Goal: Task Accomplishment & Management: Use online tool/utility

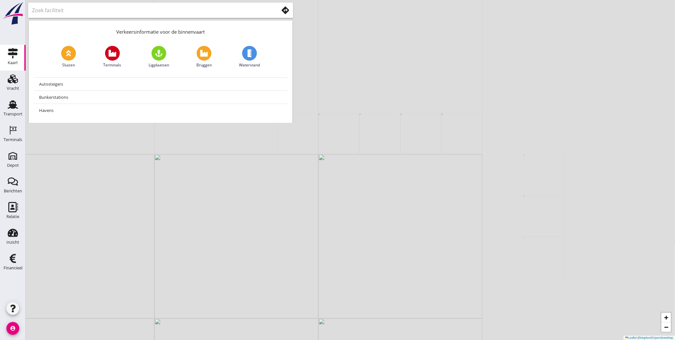
drag, startPoint x: 368, startPoint y: 158, endPoint x: 430, endPoint y: 192, distance: 71.2
click at [430, 192] on div "+ − Leaflet | © Mapbox © OpenStreetMap" at bounding box center [350, 170] width 649 height 340
drag, startPoint x: 217, startPoint y: 248, endPoint x: 290, endPoint y: 249, distance: 73.0
click at [290, 250] on div "+ − Leaflet | © Mapbox © OpenStreetMap" at bounding box center [350, 170] width 649 height 340
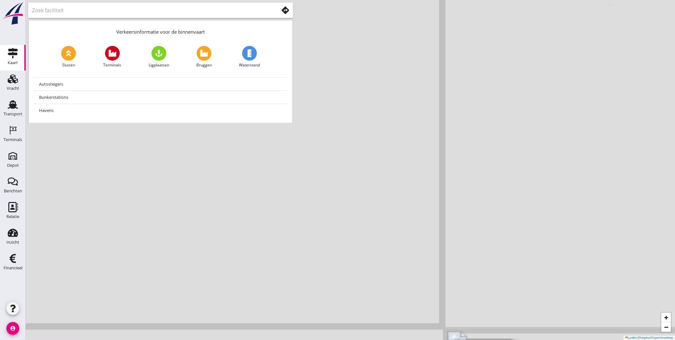
drag, startPoint x: 245, startPoint y: 243, endPoint x: 360, endPoint y: 212, distance: 119.2
click at [346, 216] on div "+ − Leaflet | © Mapbox © OpenStreetMap" at bounding box center [350, 170] width 649 height 340
drag, startPoint x: 297, startPoint y: 210, endPoint x: 360, endPoint y: 199, distance: 63.9
click at [352, 200] on div "+ − Leaflet | © Mapbox © OpenStreetMap" at bounding box center [350, 170] width 649 height 340
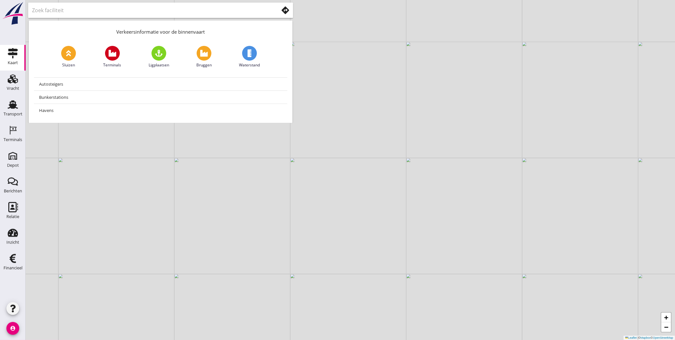
drag, startPoint x: 520, startPoint y: 182, endPoint x: 481, endPoint y: 208, distance: 46.9
click at [481, 208] on div "+ − Leaflet | © Mapbox © OpenStreetMap" at bounding box center [350, 170] width 649 height 340
click at [112, 13] on input "text" at bounding box center [151, 10] width 238 height 10
click at [283, 12] on use at bounding box center [286, 10] width 8 height 8
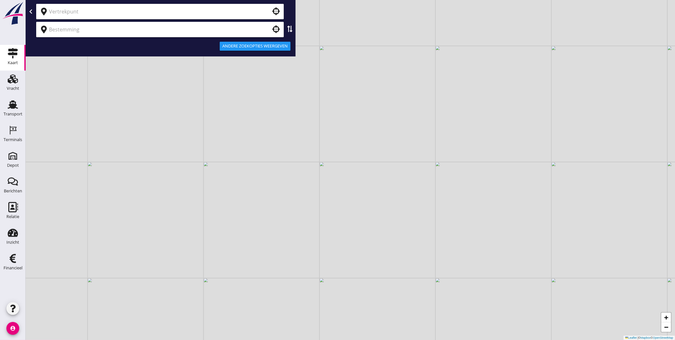
click at [107, 15] on input "text" at bounding box center [155, 11] width 213 height 10
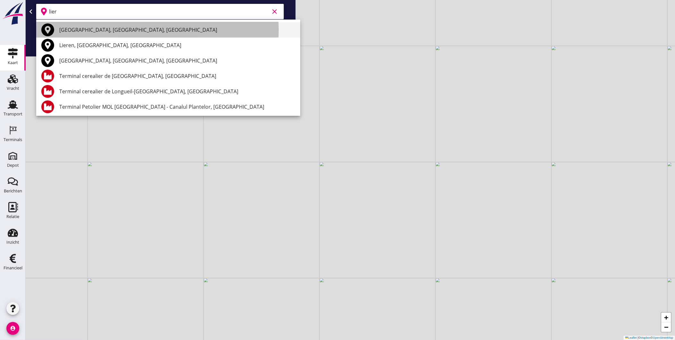
click at [123, 31] on div "Lier, Antwerp, Belgium" at bounding box center [177, 30] width 236 height 8
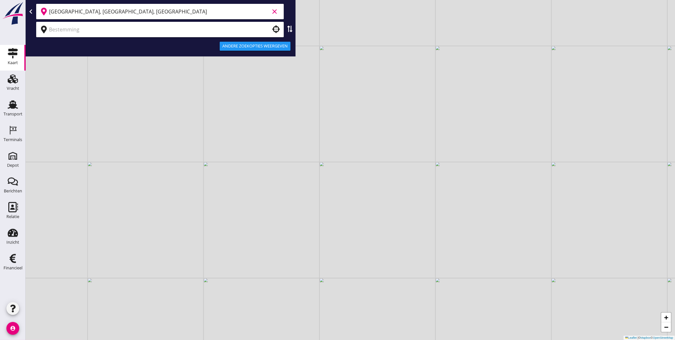
type input "Lier, Antwerp, Belgium"
click at [109, 28] on input "text" at bounding box center [155, 29] width 213 height 10
drag, startPoint x: 94, startPoint y: 29, endPoint x: 28, endPoint y: 42, distance: 66.7
click at [28, 42] on div "Lier, Antwerp, Belgium clear Veense plasse clear Andere zoekopties weergeven" at bounding box center [161, 28] width 270 height 56
type input "Veense plasse"
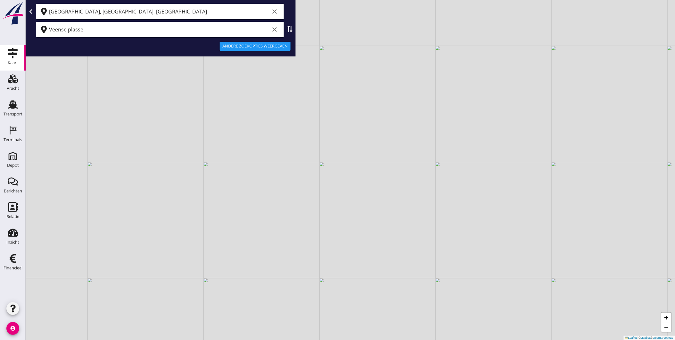
click at [92, 30] on input "Veense plasse" at bounding box center [159, 29] width 221 height 10
click at [51, 31] on input "veens" at bounding box center [159, 29] width 221 height 10
click at [65, 28] on input "Veens" at bounding box center [159, 29] width 221 height 10
drag, startPoint x: 52, startPoint y: 36, endPoint x: 4, endPoint y: 49, distance: 49.6
click at [21, 45] on div "Kaart Kaart Vracht Vracht Transport Transport Terminals Terminals Depot Depot B…" at bounding box center [337, 170] width 675 height 340
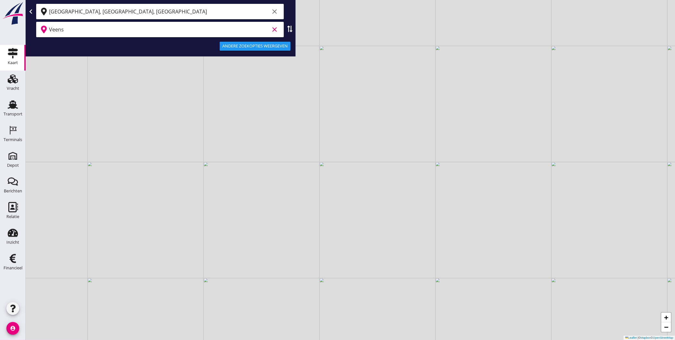
type input "Veens"
click at [111, 32] on input "Veens" at bounding box center [159, 29] width 221 height 10
type input "v"
drag, startPoint x: 120, startPoint y: 34, endPoint x: 13, endPoint y: 39, distance: 107.1
click at [13, 39] on div "Kaart Kaart Vracht Vracht Transport Transport Terminals Terminals Depot Depot B…" at bounding box center [337, 170] width 675 height 340
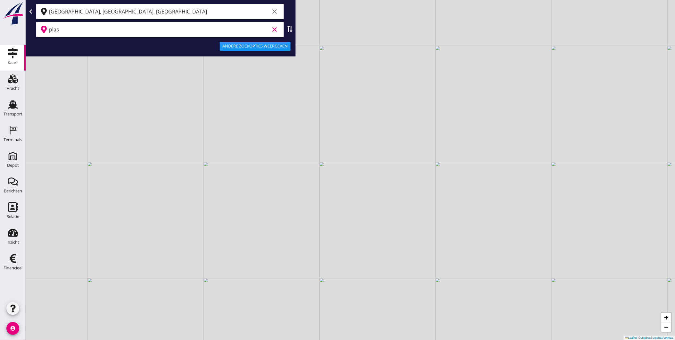
type input "plas"
drag, startPoint x: 425, startPoint y: 137, endPoint x: 473, endPoint y: 142, distance: 48.3
click at [427, 143] on div "+ − Leaflet | © Mapbox © OpenStreetMap" at bounding box center [350, 170] width 649 height 340
drag, startPoint x: 523, startPoint y: 150, endPoint x: 457, endPoint y: 142, distance: 67.0
click at [457, 142] on div "+ − Leaflet | © Mapbox © OpenStreetMap" at bounding box center [350, 170] width 649 height 340
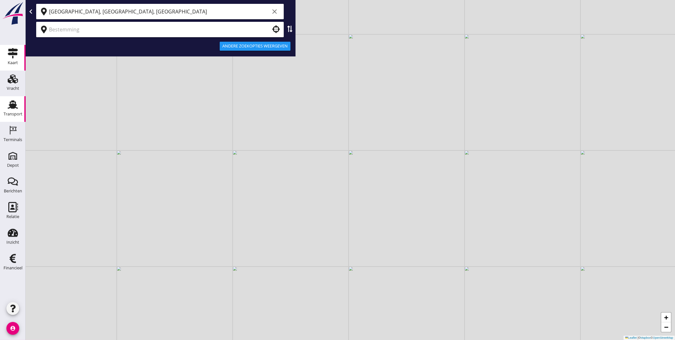
click at [12, 119] on link "Transport Transport" at bounding box center [13, 109] width 26 height 26
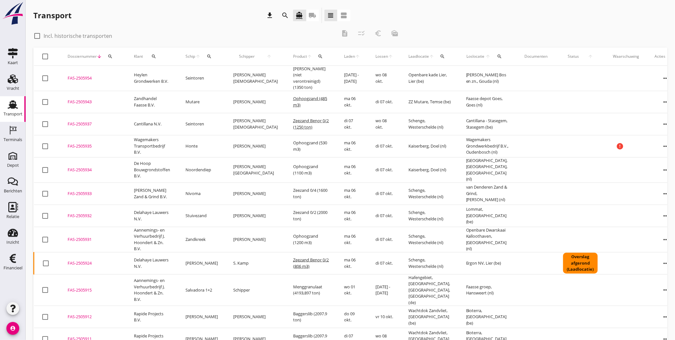
click at [102, 57] on div "Dossiernummer arrow_downward search" at bounding box center [93, 56] width 51 height 15
click at [110, 57] on icon "search" at bounding box center [110, 56] width 5 height 5
click at [122, 75] on input "Zoeken op dossiernummer..." at bounding box center [140, 75] width 67 height 10
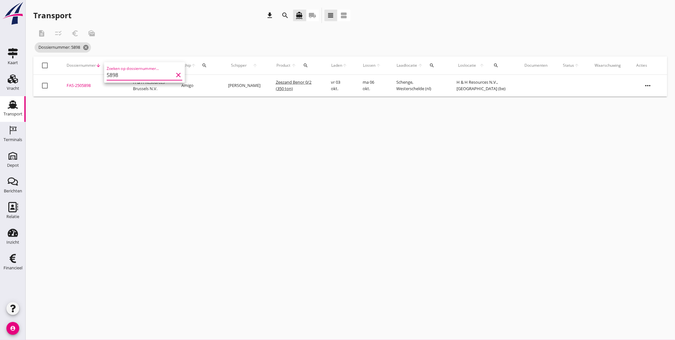
type input "5898"
click at [82, 84] on div "FAS-2505898" at bounding box center [92, 85] width 51 height 6
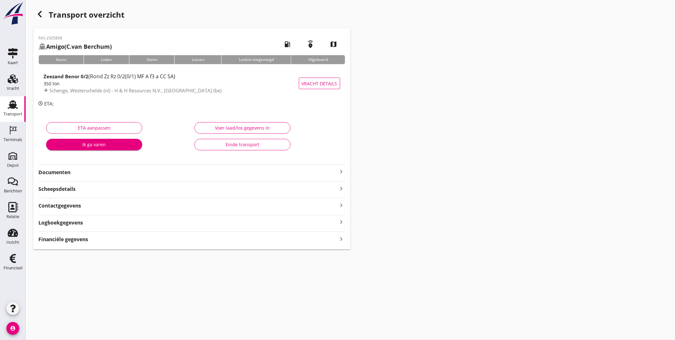
click at [110, 170] on strong "Documenten" at bounding box center [187, 171] width 299 height 7
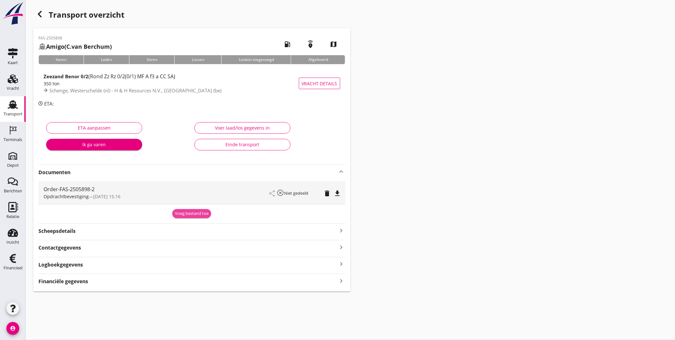
click at [192, 213] on div "Voeg bestand toe" at bounding box center [192, 213] width 34 height 6
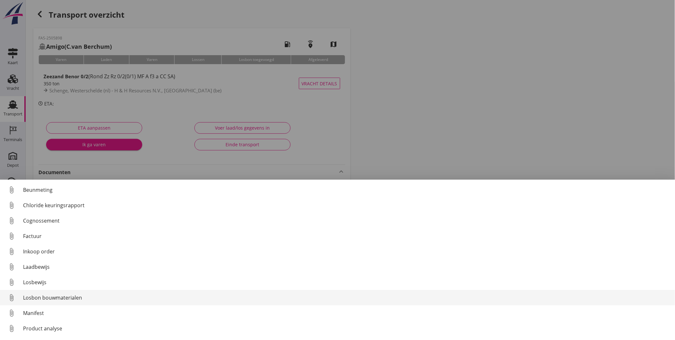
click at [73, 296] on div "Losbon bouwmaterialen" at bounding box center [346, 297] width 647 height 8
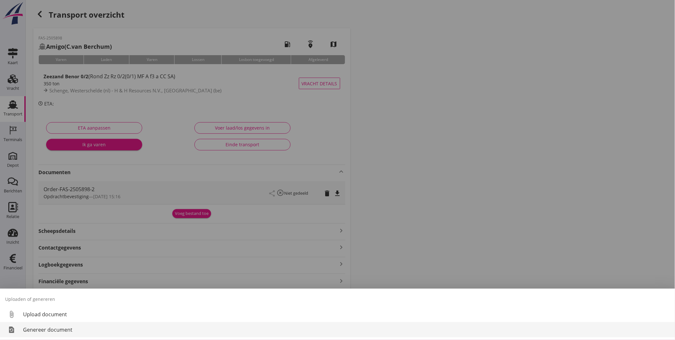
click at [56, 331] on div "Genereer document" at bounding box center [346, 329] width 647 height 8
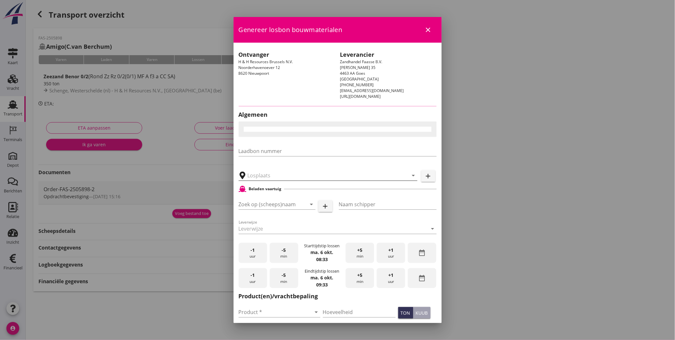
type input "H & H Resources N.V., [GEOGRAPHIC_DATA]"
checkbox input "true"
type input "Amigo"
type input "[PERSON_NAME]"
type input "Zeezand Benor 0/2 (6120)"
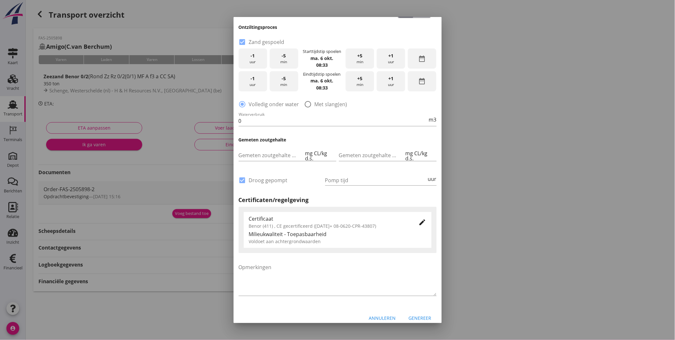
scroll to position [315, 0]
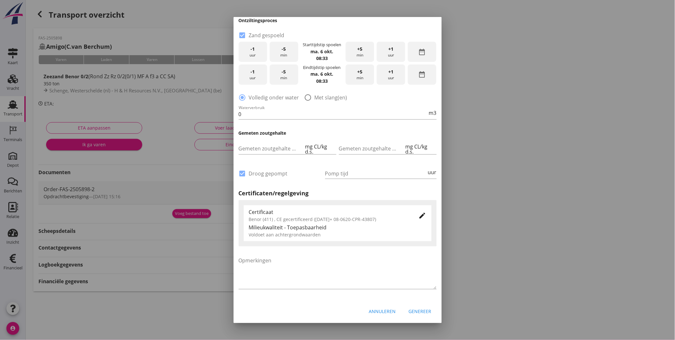
click at [416, 310] on div "Genereer" at bounding box center [420, 310] width 23 height 7
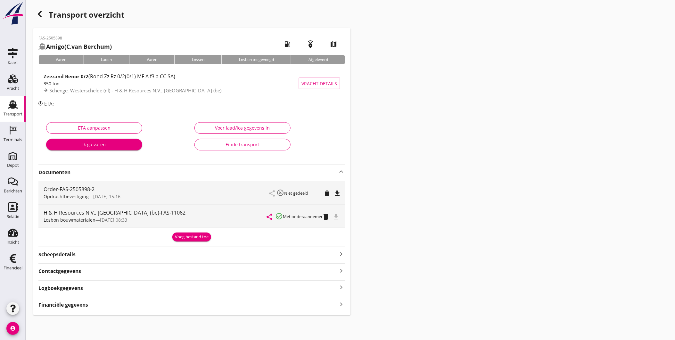
click at [40, 13] on icon "button" at bounding box center [40, 14] width 8 height 8
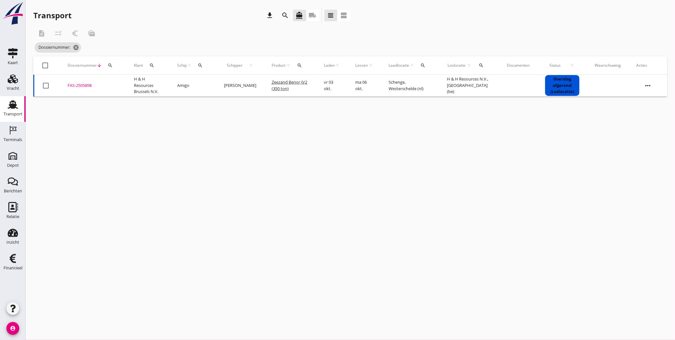
click at [110, 65] on icon "search" at bounding box center [110, 65] width 5 height 5
click at [119, 83] on input "Zoeken op dossiernummer..." at bounding box center [140, 84] width 67 height 10
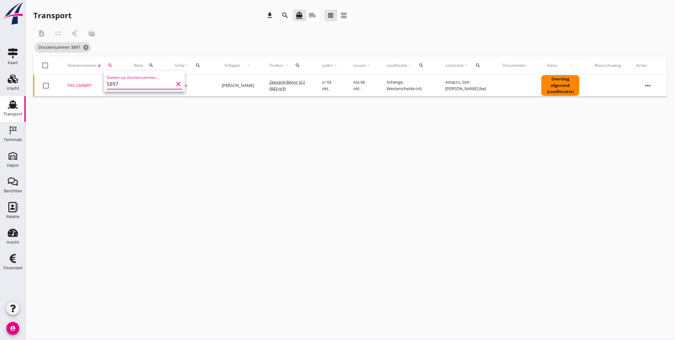
type input "5897"
click at [78, 83] on div "FAS-2505897" at bounding box center [93, 85] width 51 height 6
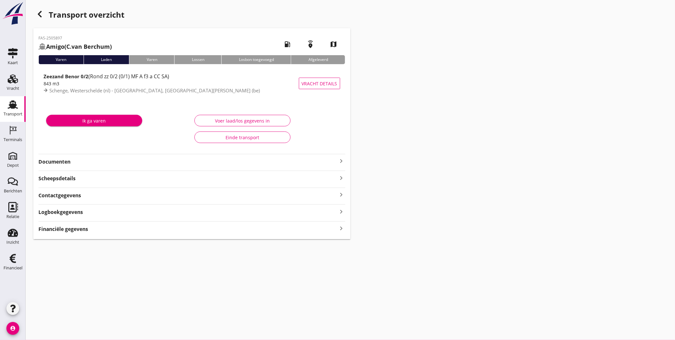
drag, startPoint x: 90, startPoint y: 159, endPoint x: 82, endPoint y: 159, distance: 7.4
click at [89, 159] on strong "Documenten" at bounding box center [187, 161] width 299 height 7
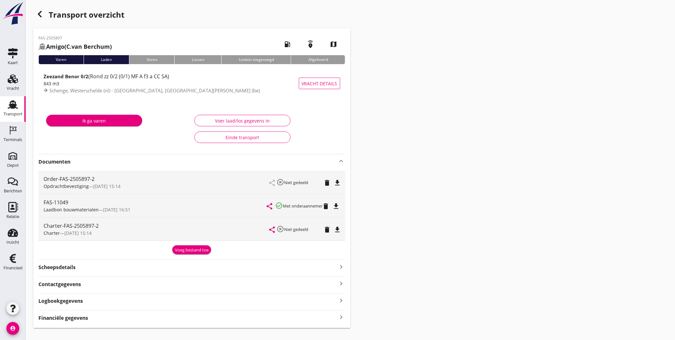
click at [189, 248] on div "Voeg bestand toe" at bounding box center [192, 250] width 34 height 6
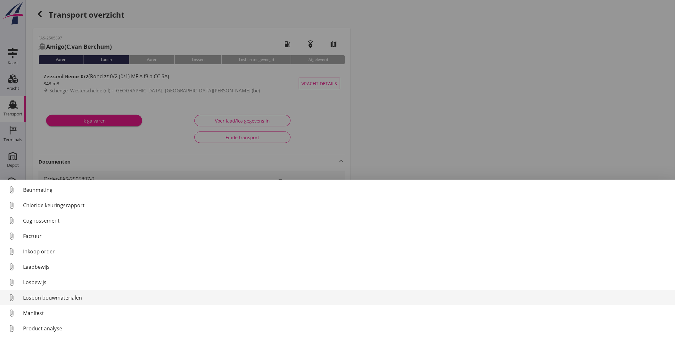
click at [63, 292] on link "attach_file Losbon bouwmaterialen" at bounding box center [337, 297] width 675 height 15
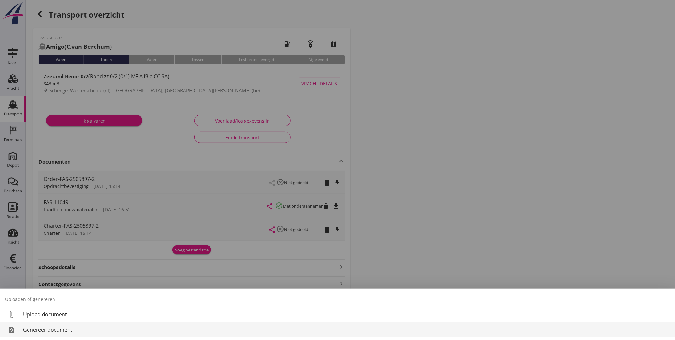
click at [54, 330] on div "Genereer document" at bounding box center [346, 329] width 647 height 8
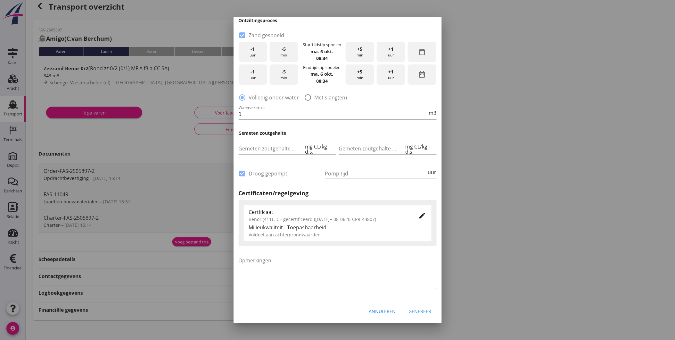
scroll to position [11, 0]
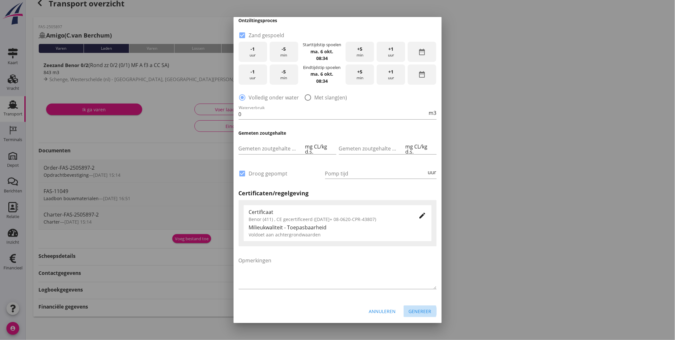
click at [414, 309] on div "Genereer" at bounding box center [420, 310] width 23 height 7
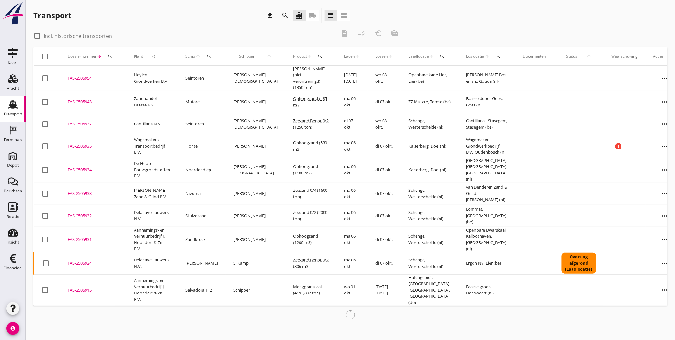
click at [111, 55] on icon "search" at bounding box center [110, 56] width 5 height 5
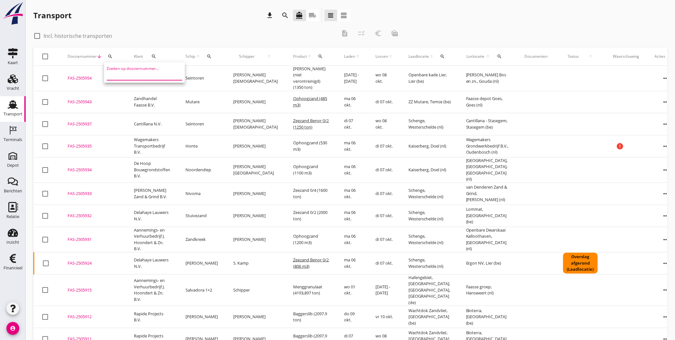
click at [134, 75] on input "Zoeken op dossiernummer..." at bounding box center [140, 75] width 67 height 10
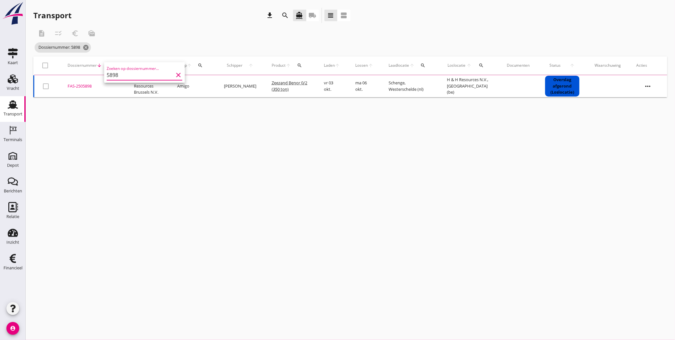
type input "5898"
click at [88, 87] on div "FAS-2505898" at bounding box center [93, 86] width 51 height 6
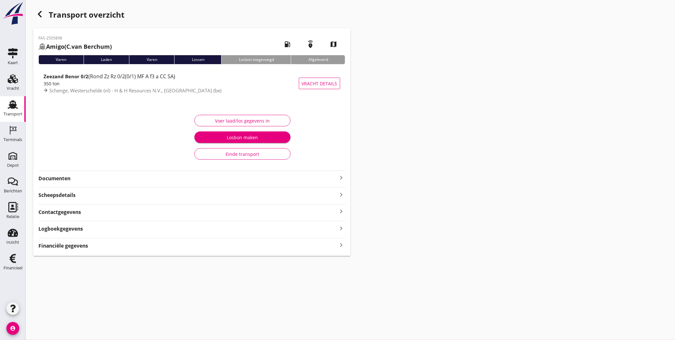
click at [83, 180] on strong "Documenten" at bounding box center [187, 178] width 299 height 7
